Goal: Task Accomplishment & Management: Use online tool/utility

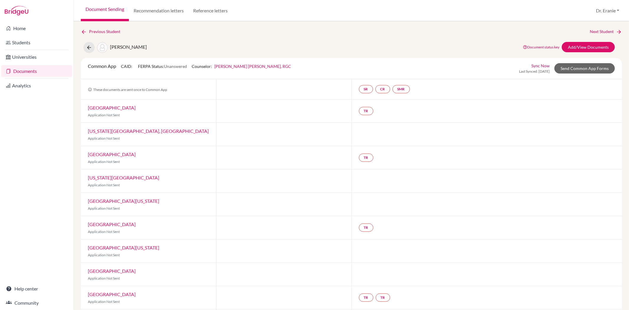
click at [537, 63] on link "Sync Now" at bounding box center [541, 66] width 18 height 6
click at [581, 63] on div "Sync Now Last Synced: [DATE] Send Common App Forms" at bounding box center [567, 69] width 96 height 12
click at [580, 68] on link "Send Common App Forms" at bounding box center [585, 68] width 60 height 10
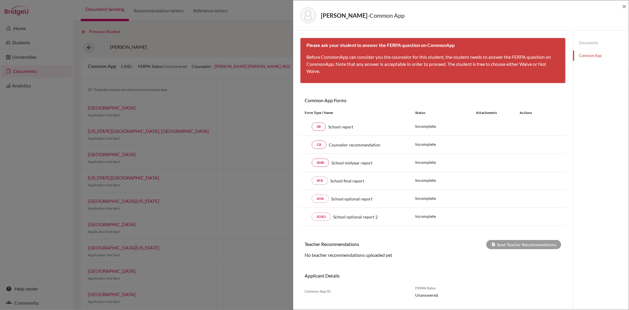
scroll to position [31, 0]
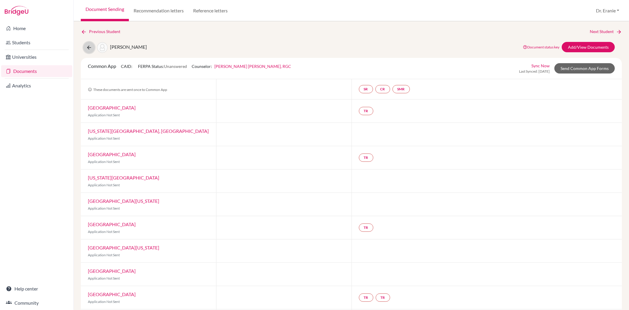
click at [88, 48] on icon at bounding box center [89, 48] width 6 height 6
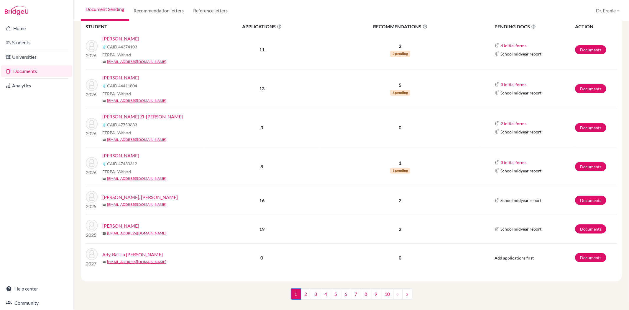
scroll to position [98, 0]
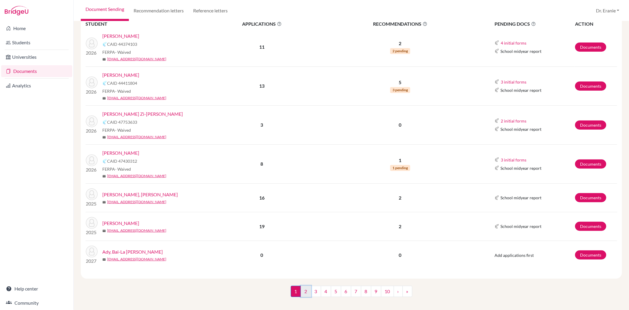
click at [301, 291] on link "2" at bounding box center [306, 291] width 10 height 11
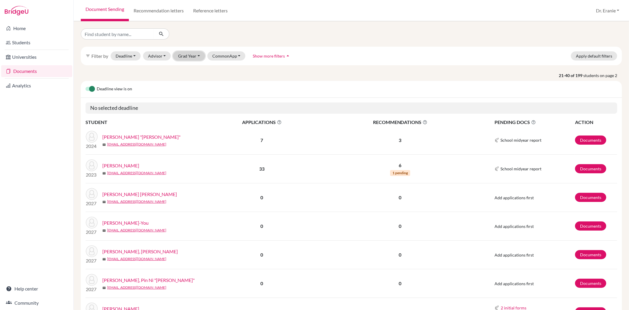
click at [196, 56] on button "Grad Year" at bounding box center [189, 55] width 32 height 9
click at [188, 79] on span "2026" at bounding box center [186, 77] width 11 height 7
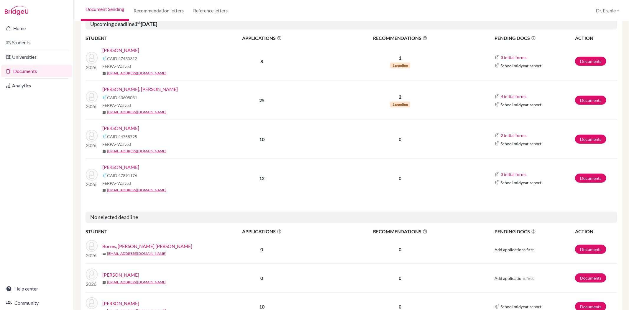
scroll to position [328, 0]
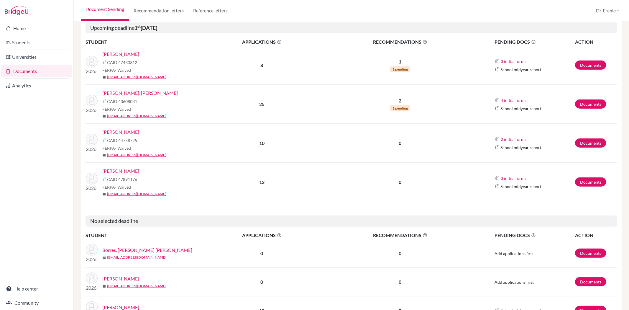
click at [126, 170] on link "Vincenti, Sorafina" at bounding box center [120, 170] width 37 height 7
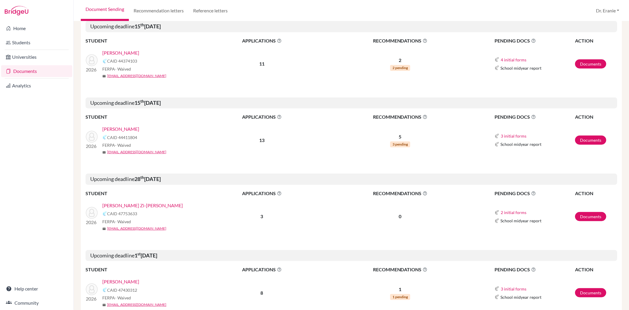
scroll to position [98, 0]
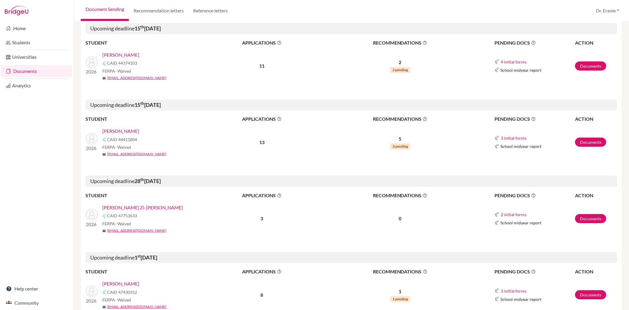
click at [163, 119] on th "STUDENT" at bounding box center [145, 119] width 118 height 8
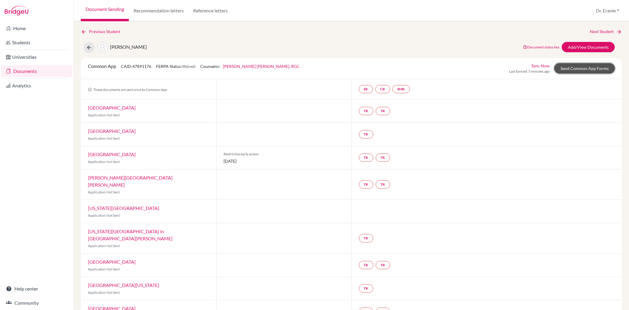
click at [569, 69] on link "Send Common App Forms" at bounding box center [585, 68] width 60 height 10
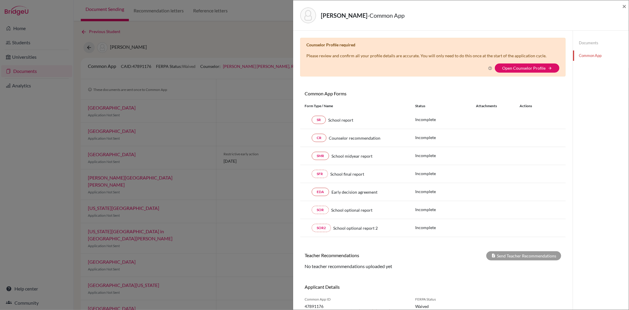
scroll to position [31, 0]
